Goal: Find specific page/section: Find specific page/section

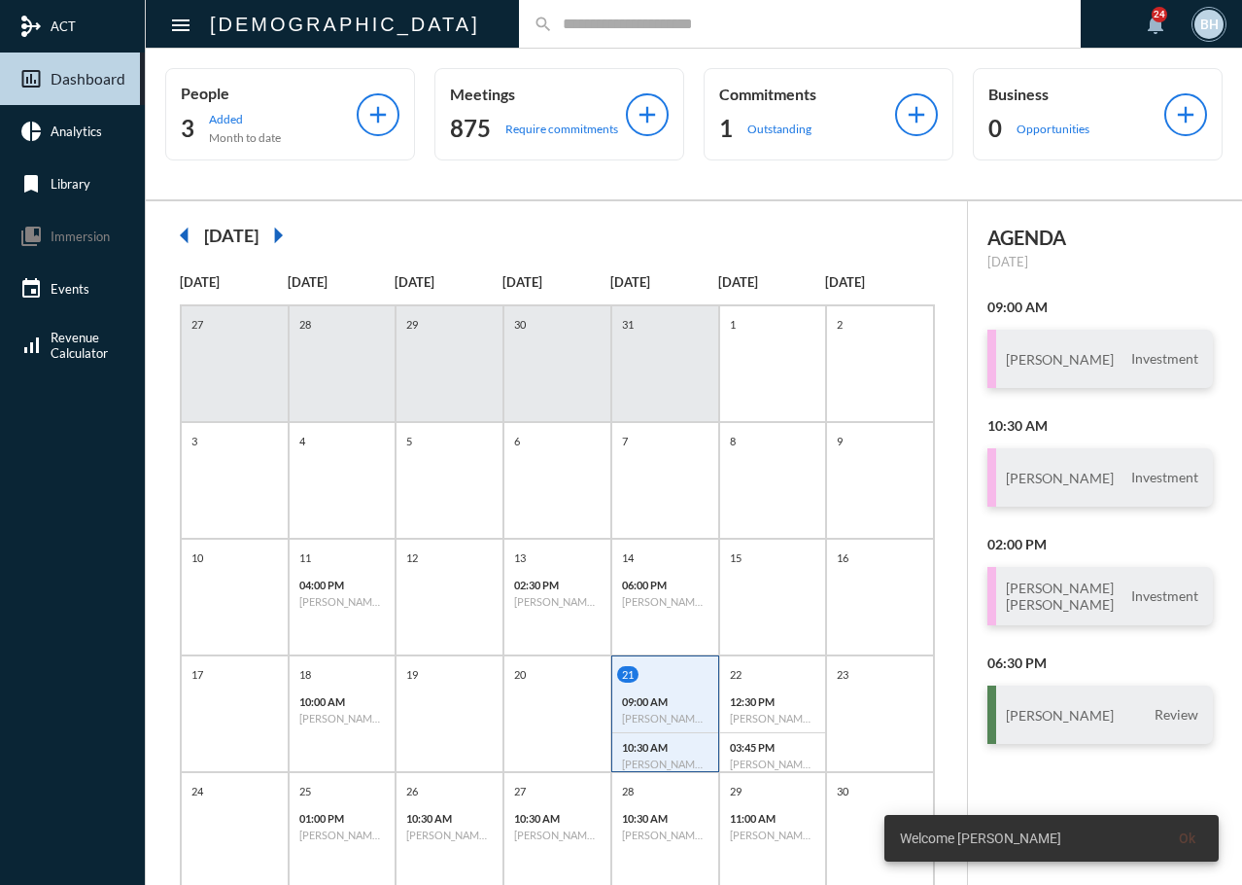
click at [545, 34] on div "search" at bounding box center [800, 24] width 562 height 48
click at [553, 26] on input "text" at bounding box center [809, 24] width 513 height 17
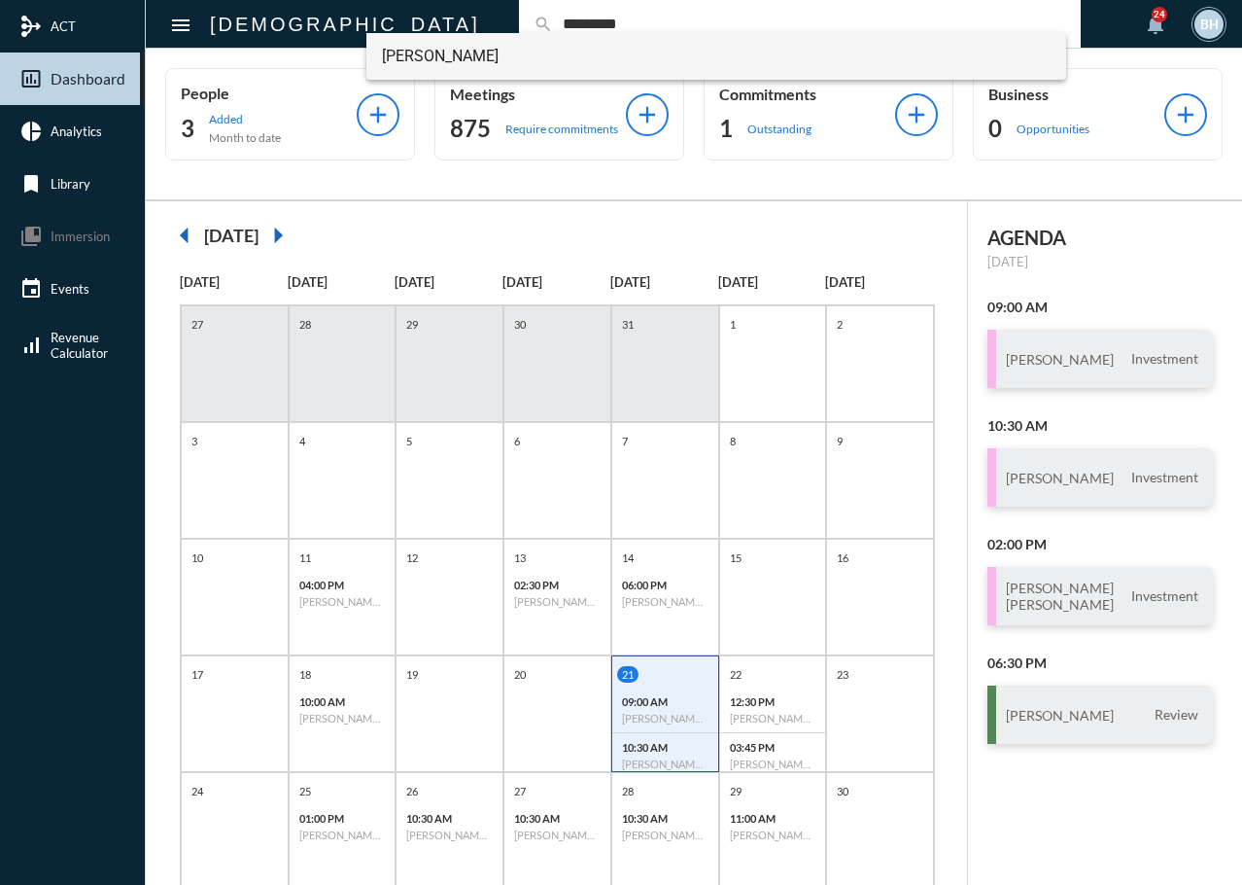
type input "*********"
click at [418, 56] on span "[PERSON_NAME]" at bounding box center [717, 56] width 670 height 47
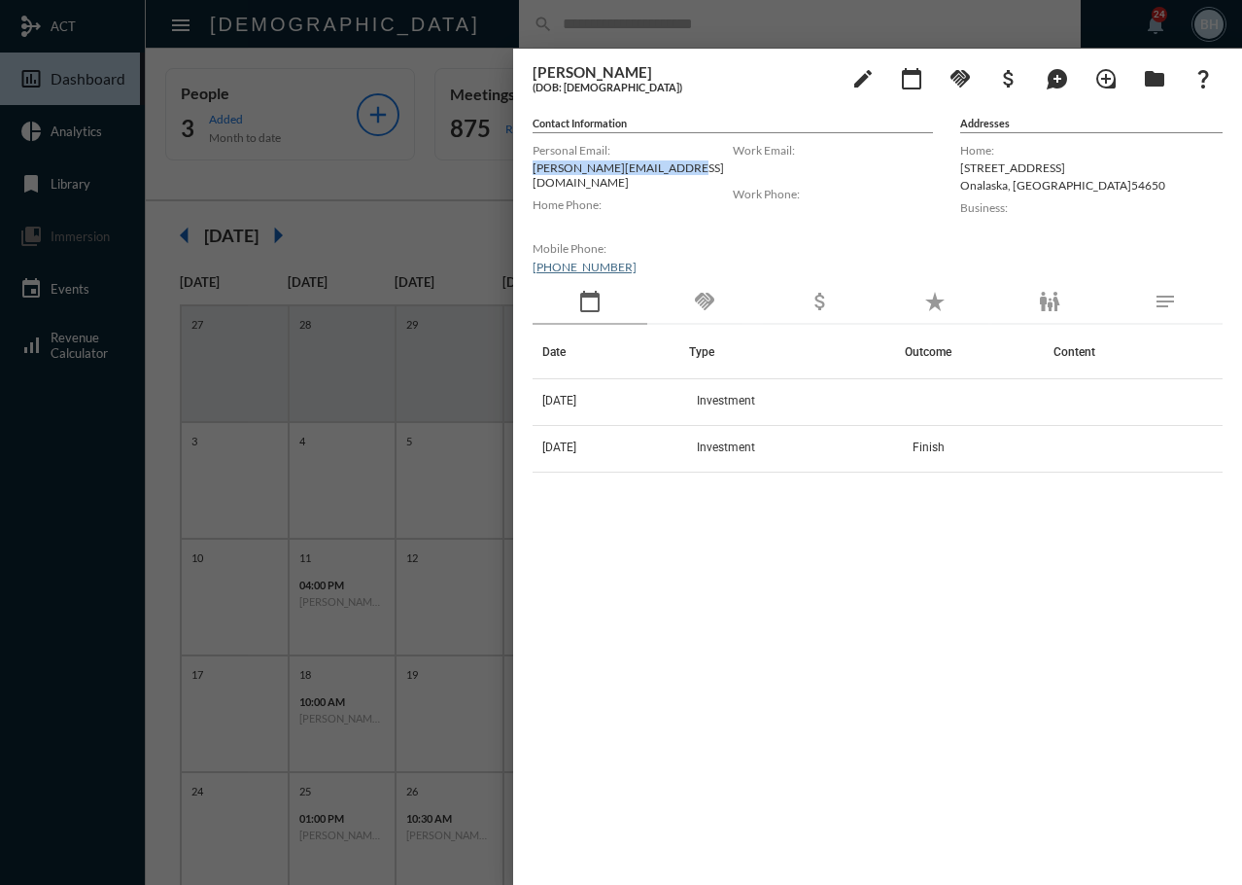
drag, startPoint x: 716, startPoint y: 172, endPoint x: 524, endPoint y: 169, distance: 192.5
click at [524, 169] on div "[PERSON_NAME] (DOB: [DEMOGRAPHIC_DATA]) edit calendar_today handshake attach_mo…" at bounding box center [877, 462] width 729 height 826
copy p "[PERSON_NAME][EMAIL_ADDRESS][DOMAIN_NAME]"
click at [605, 682] on div "Date Type Outcome Content [DATE] Investment [DATE] Investment Finish" at bounding box center [878, 585] width 690 height 520
click at [657, 35] on div at bounding box center [621, 442] width 1242 height 885
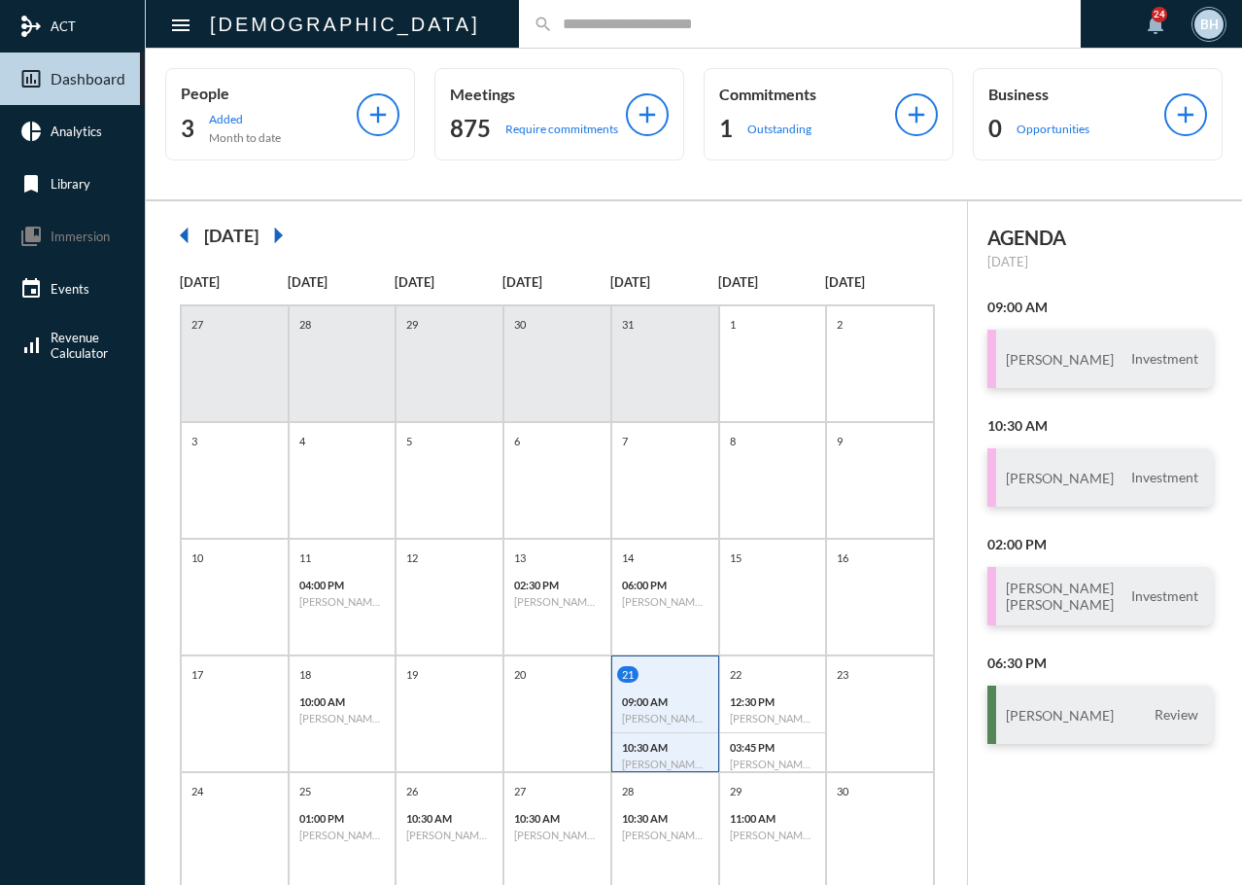
click at [519, 34] on div "search" at bounding box center [800, 24] width 562 height 48
click at [553, 30] on input "text" at bounding box center [809, 24] width 513 height 17
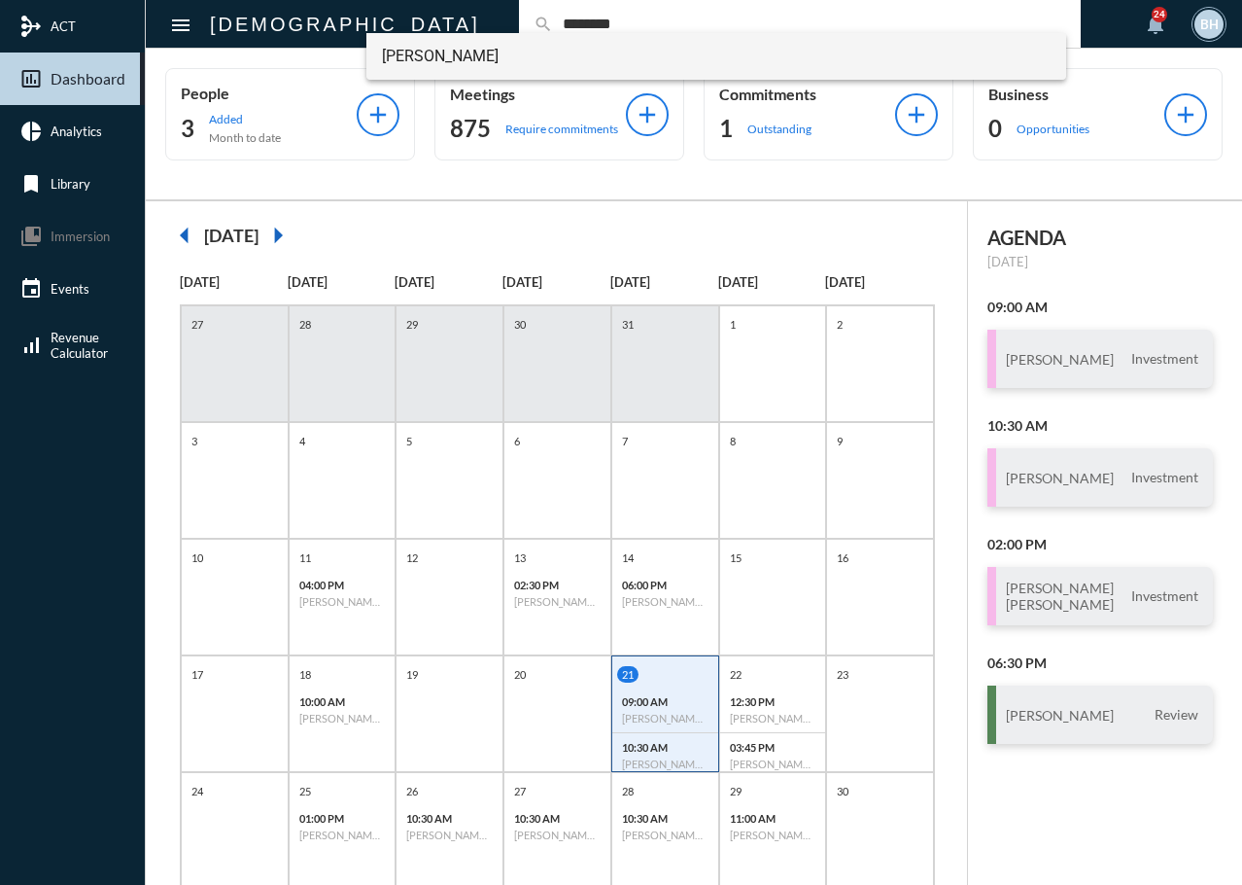
type input "********"
click at [409, 54] on span "[PERSON_NAME]" at bounding box center [717, 56] width 670 height 47
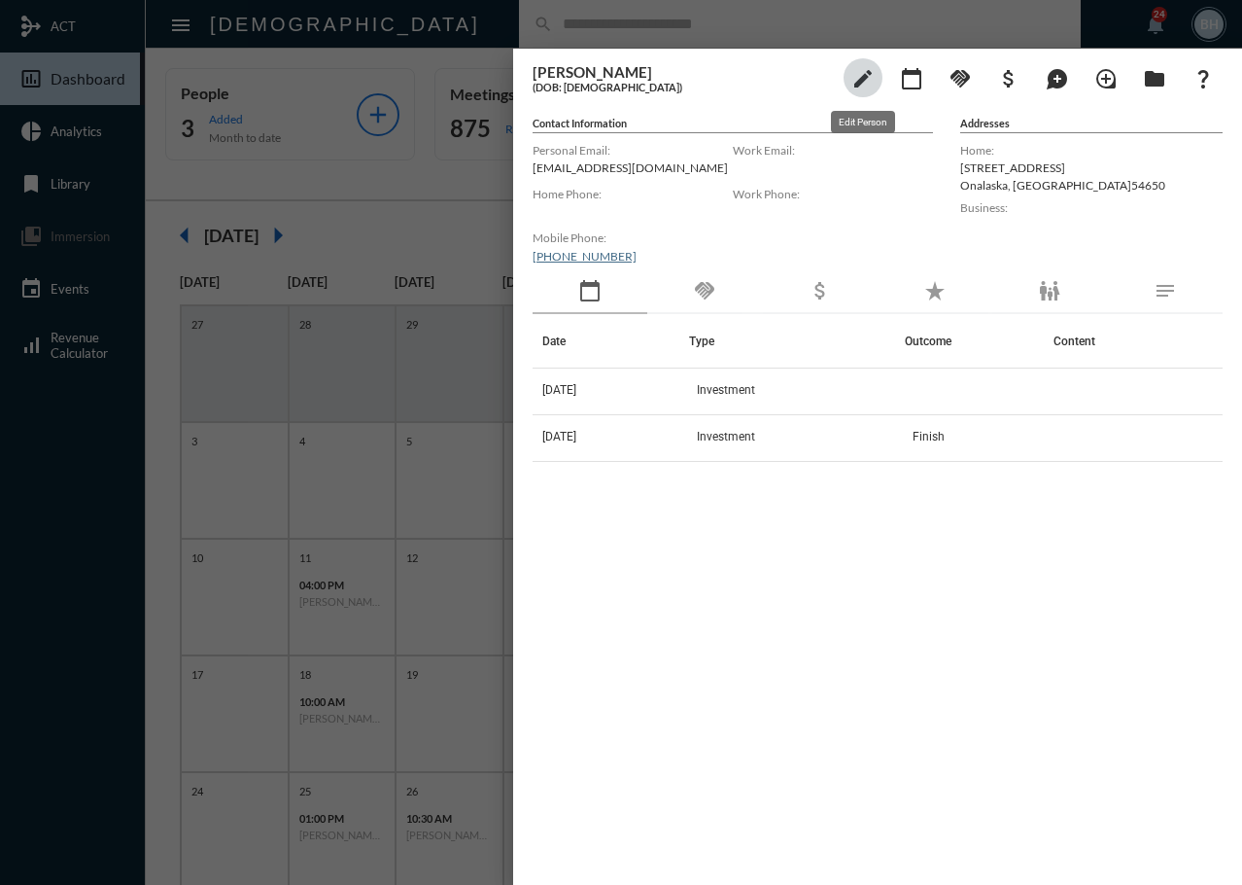
click at [861, 68] on mat-icon "edit" at bounding box center [863, 78] width 23 height 23
